Goal: Find specific page/section: Find specific page/section

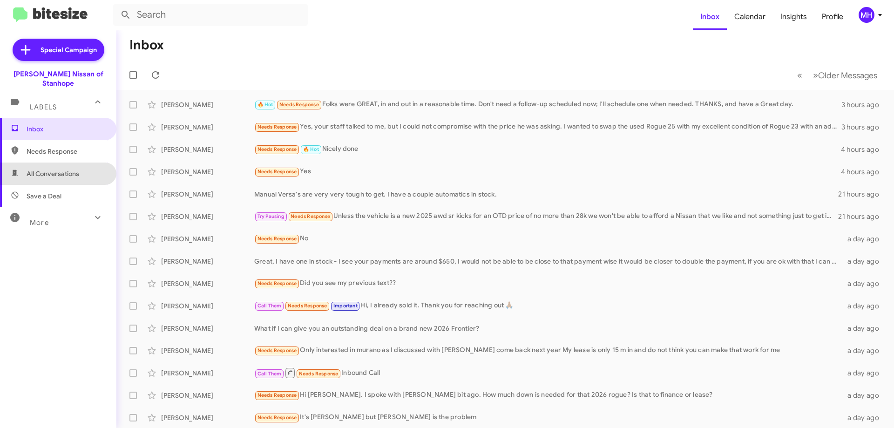
click at [68, 169] on span "All Conversations" at bounding box center [53, 173] width 53 height 9
type input "in:all-conversations"
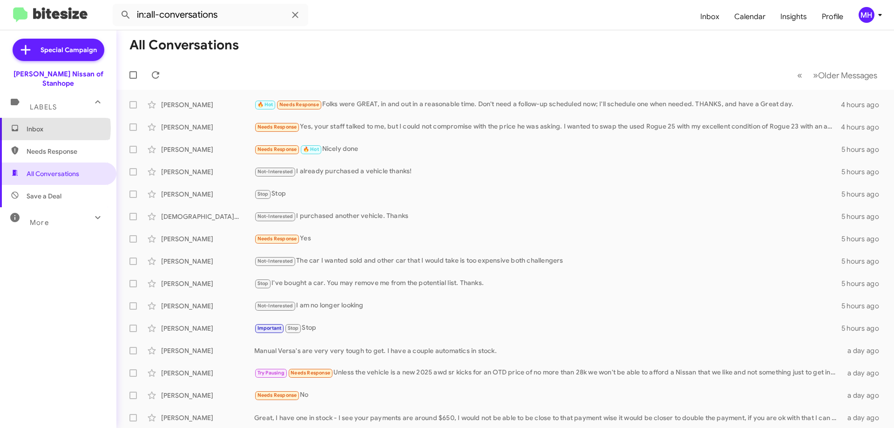
click at [48, 124] on span "Inbox" at bounding box center [66, 128] width 79 height 9
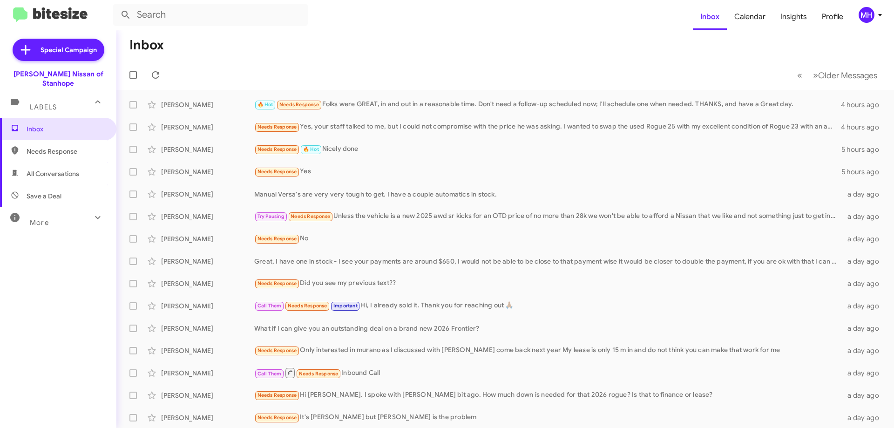
click at [37, 169] on span "All Conversations" at bounding box center [53, 173] width 53 height 9
type input "in:all-conversations"
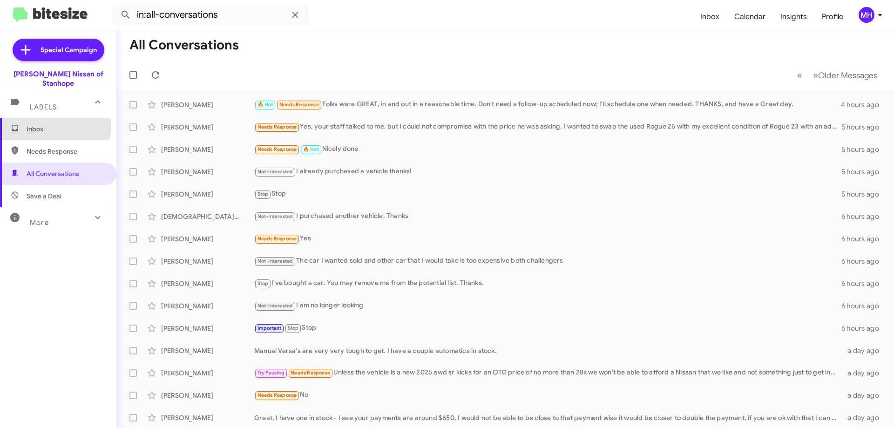
click at [48, 124] on span "Inbox" at bounding box center [66, 128] width 79 height 9
